Goal: Information Seeking & Learning: Learn about a topic

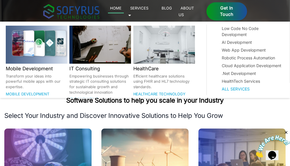
click at [149, 10] on link "Services 🞃" at bounding box center [138, 11] width 20 height 13
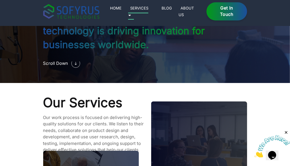
scroll to position [474, 0]
